Goal: Task Accomplishment & Management: Manage account settings

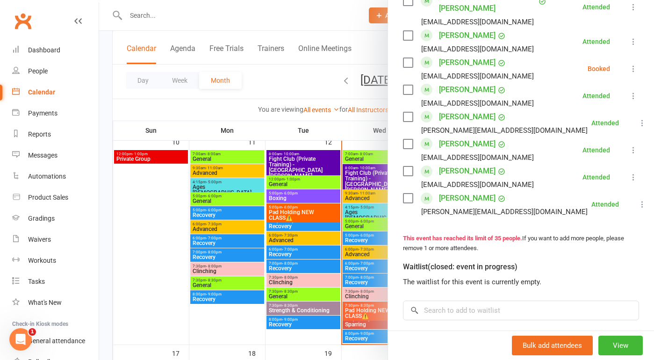
scroll to position [453, 0]
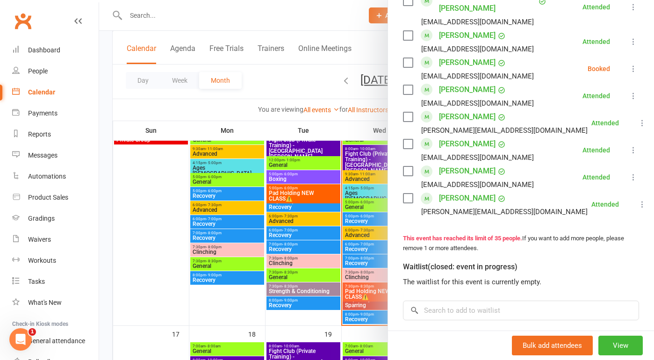
click at [353, 295] on div at bounding box center [376, 180] width 555 height 360
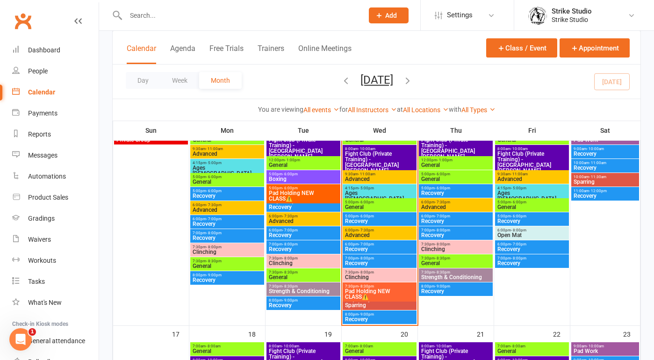
click at [353, 304] on span "Sparring" at bounding box center [380, 305] width 70 height 6
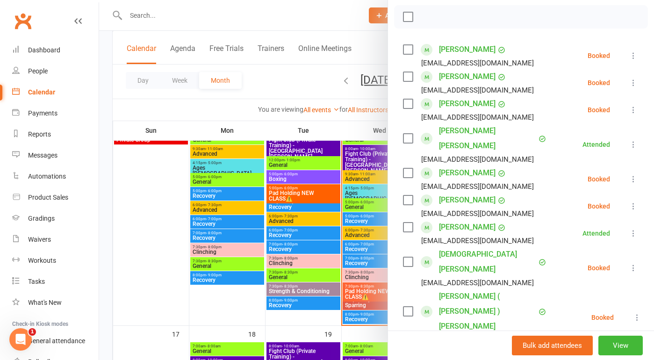
scroll to position [108, 0]
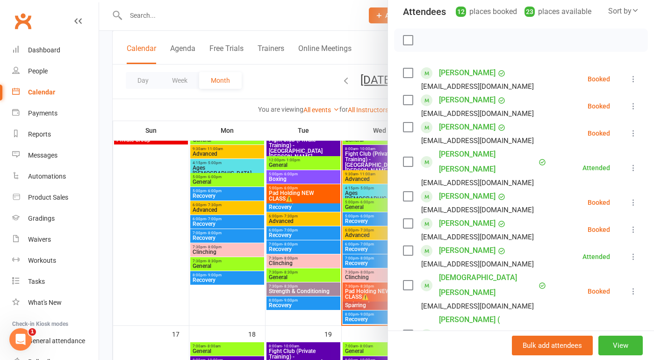
click at [345, 123] on div at bounding box center [376, 180] width 555 height 360
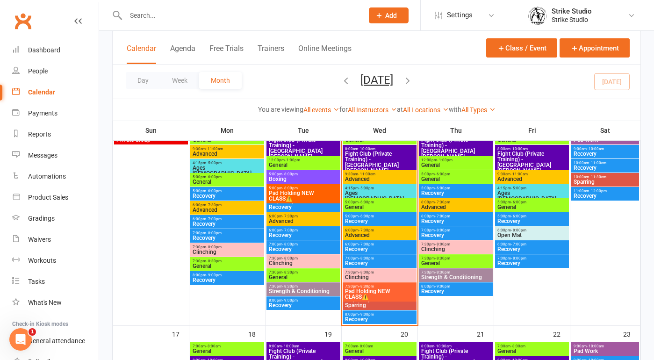
click at [367, 290] on span "Pad Holding NEW CLASS⚠️" at bounding box center [380, 293] width 70 height 11
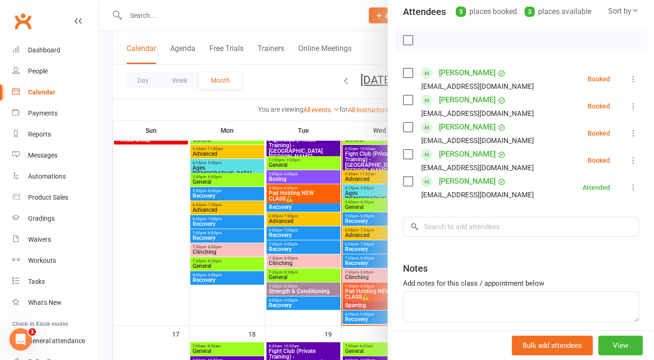
scroll to position [110, 0]
click at [349, 291] on div at bounding box center [376, 180] width 555 height 360
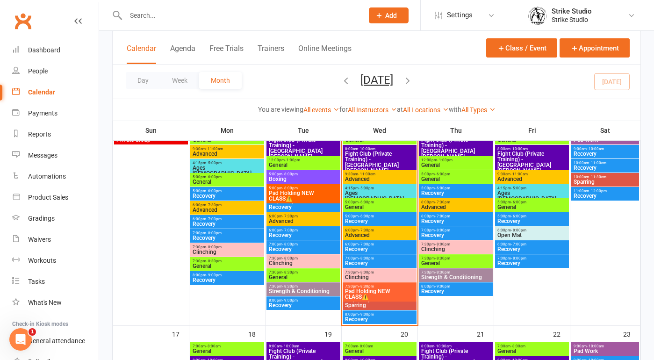
click at [366, 305] on span "Sparring" at bounding box center [380, 305] width 70 height 6
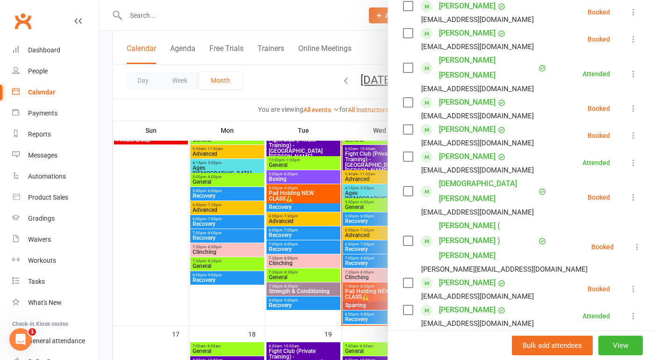
scroll to position [216, 0]
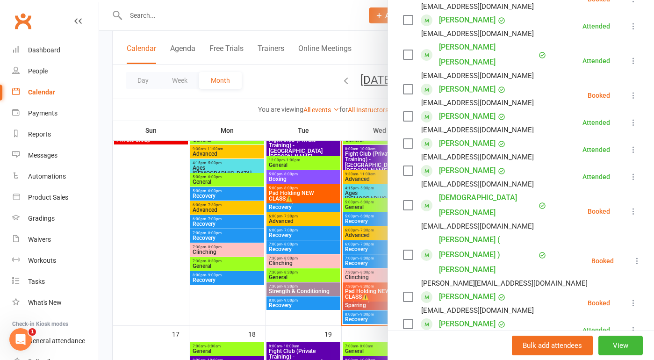
click at [552, 316] on li "[PERSON_NAME] [EMAIL_ADDRESS][DOMAIN_NAME] Attended More info Remove Mark absen…" at bounding box center [521, 329] width 236 height 27
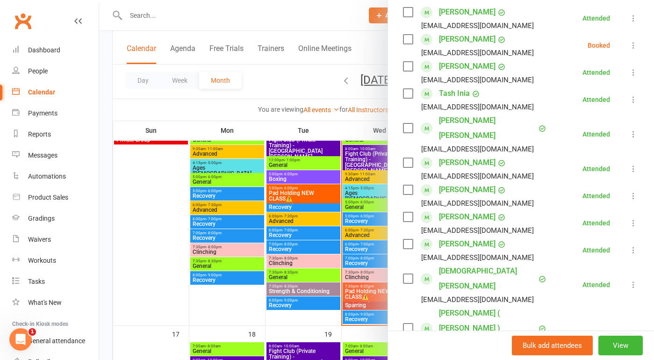
scroll to position [170, 0]
click at [329, 304] on div at bounding box center [376, 180] width 555 height 360
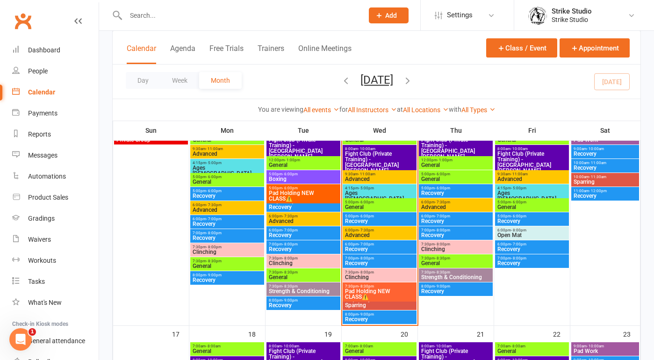
click at [359, 305] on span "Sparring" at bounding box center [380, 305] width 70 height 6
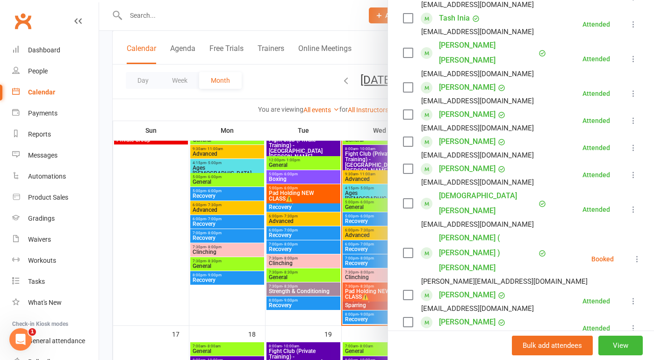
scroll to position [259, 0]
